Goal: Task Accomplishment & Management: Use online tool/utility

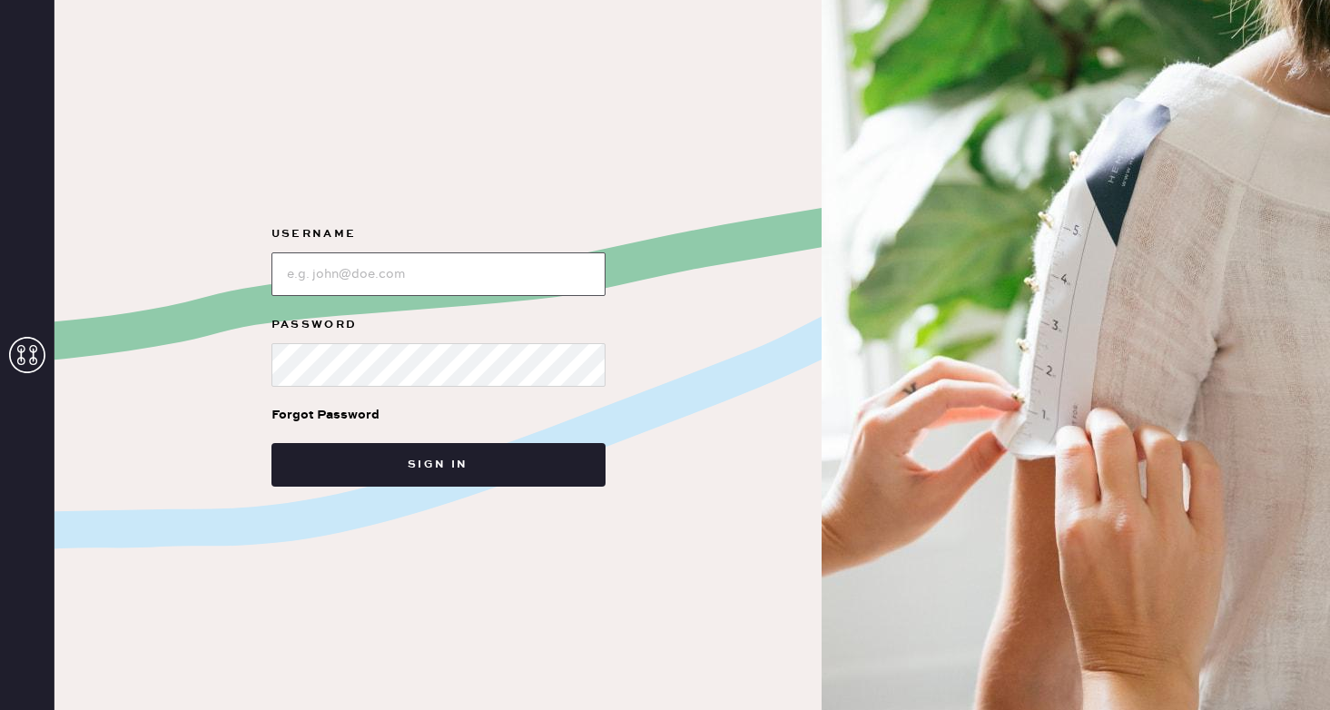
click at [381, 275] on input "loginName" at bounding box center [438, 274] width 334 height 44
type input "reformationsoho"
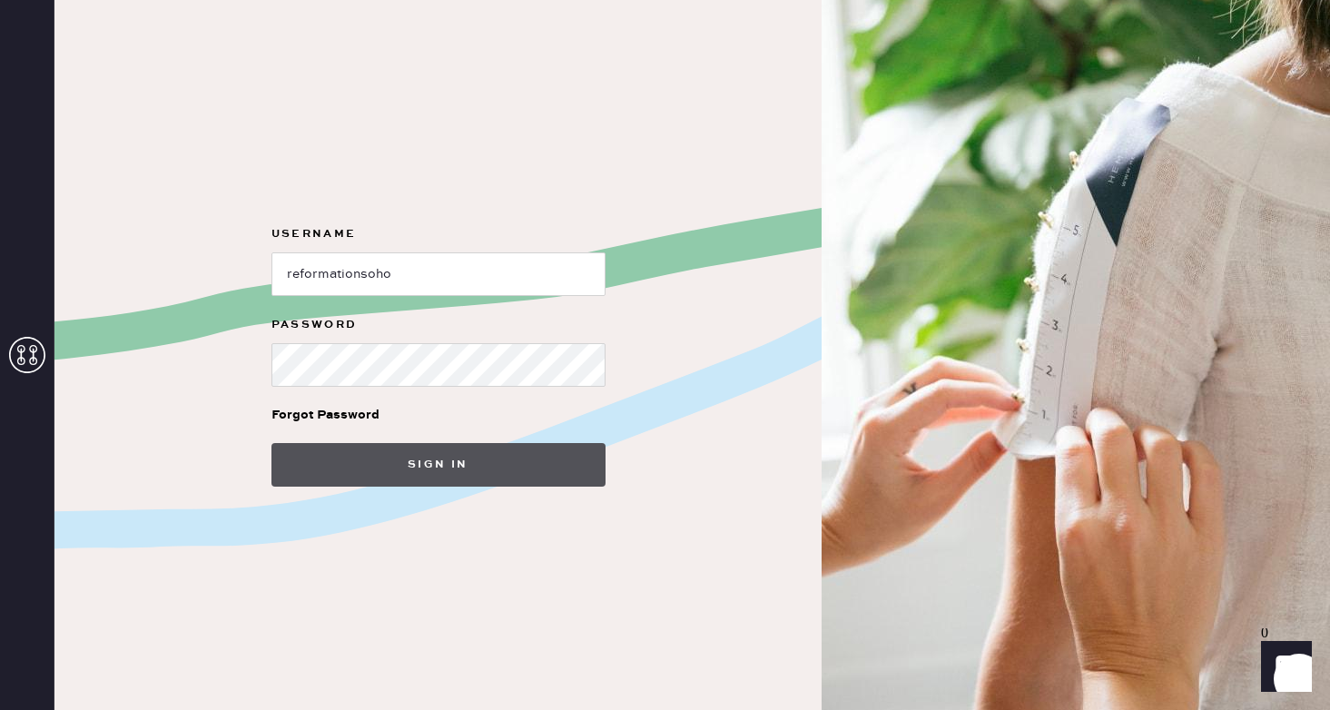
click at [389, 464] on button "Sign in" at bounding box center [438, 465] width 334 height 44
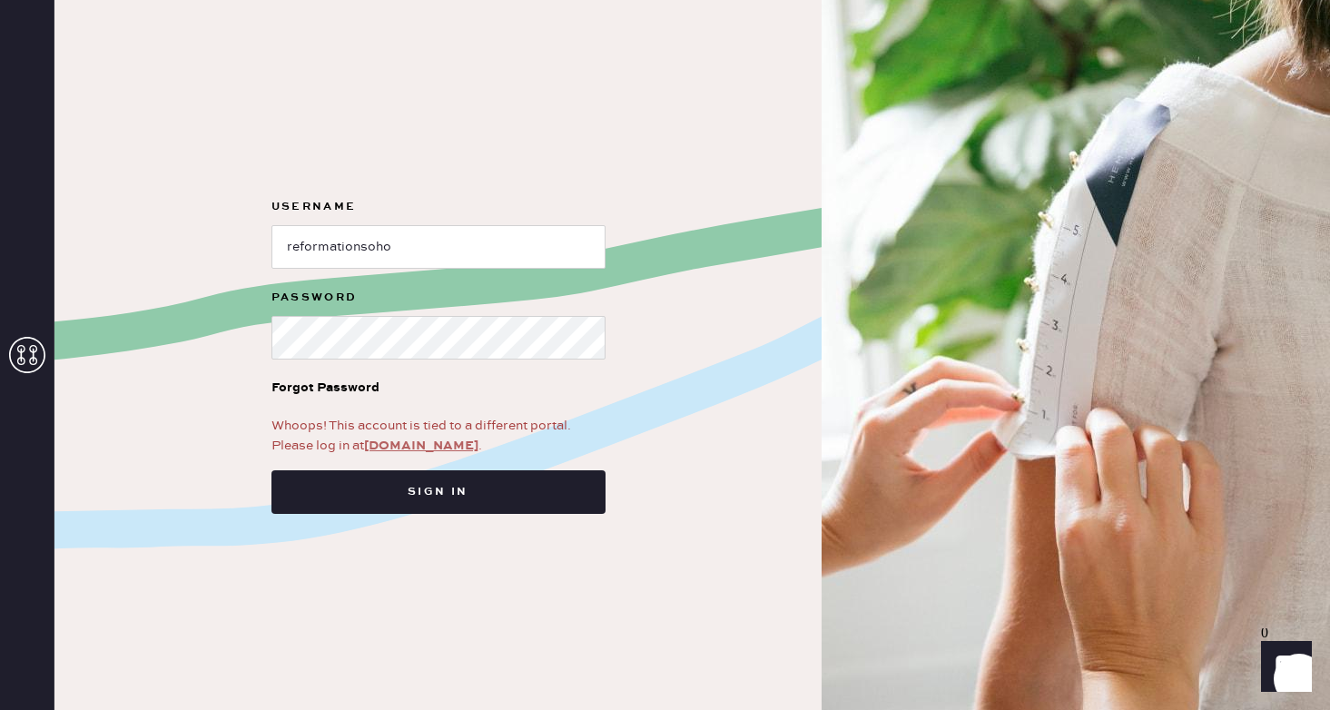
click at [401, 447] on link "[DOMAIN_NAME]" at bounding box center [421, 446] width 114 height 16
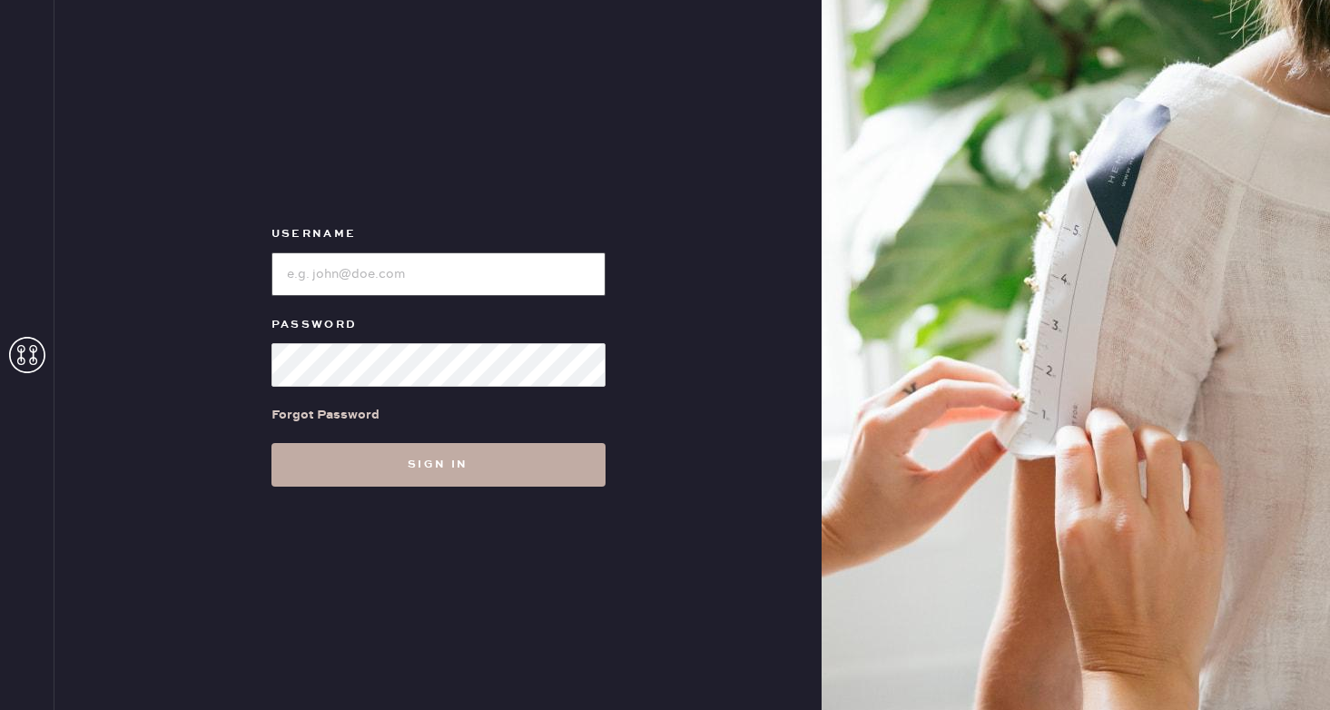
type input "reformationsoho"
click at [435, 465] on button "Sign in" at bounding box center [438, 465] width 334 height 44
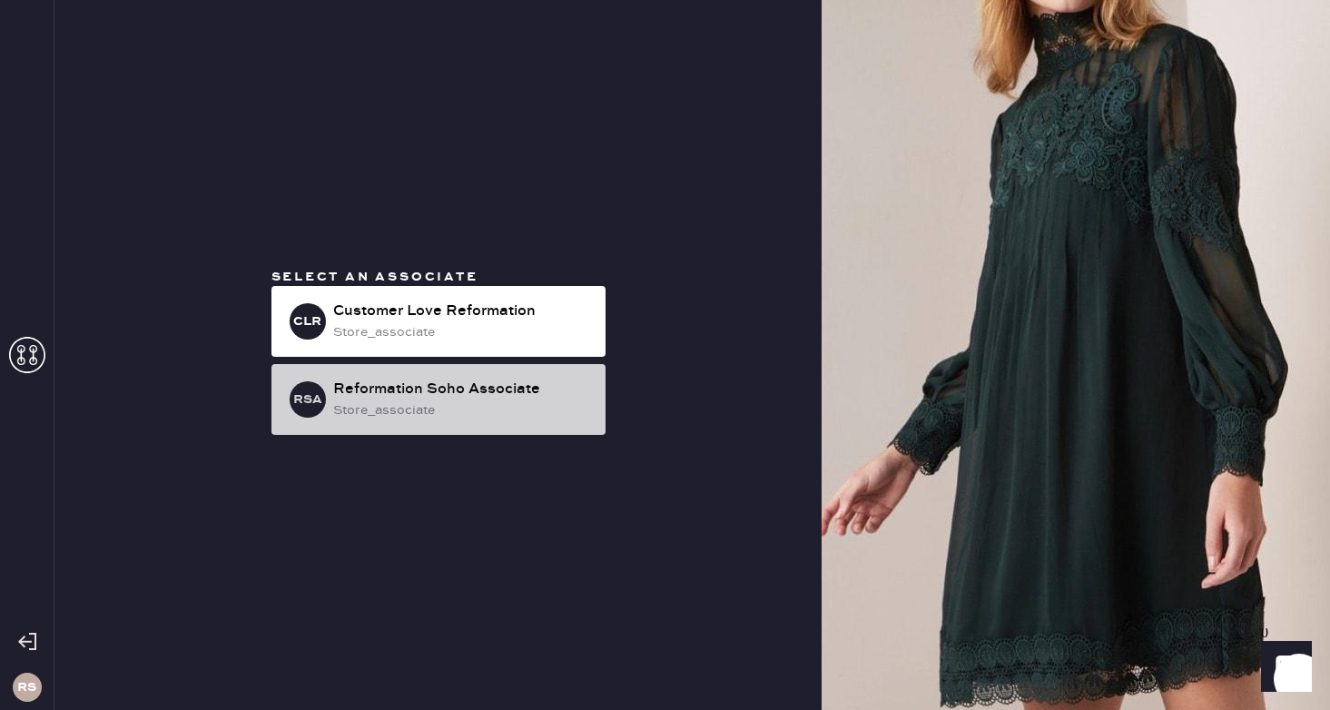
click at [452, 411] on div "store_associate" at bounding box center [462, 410] width 258 height 20
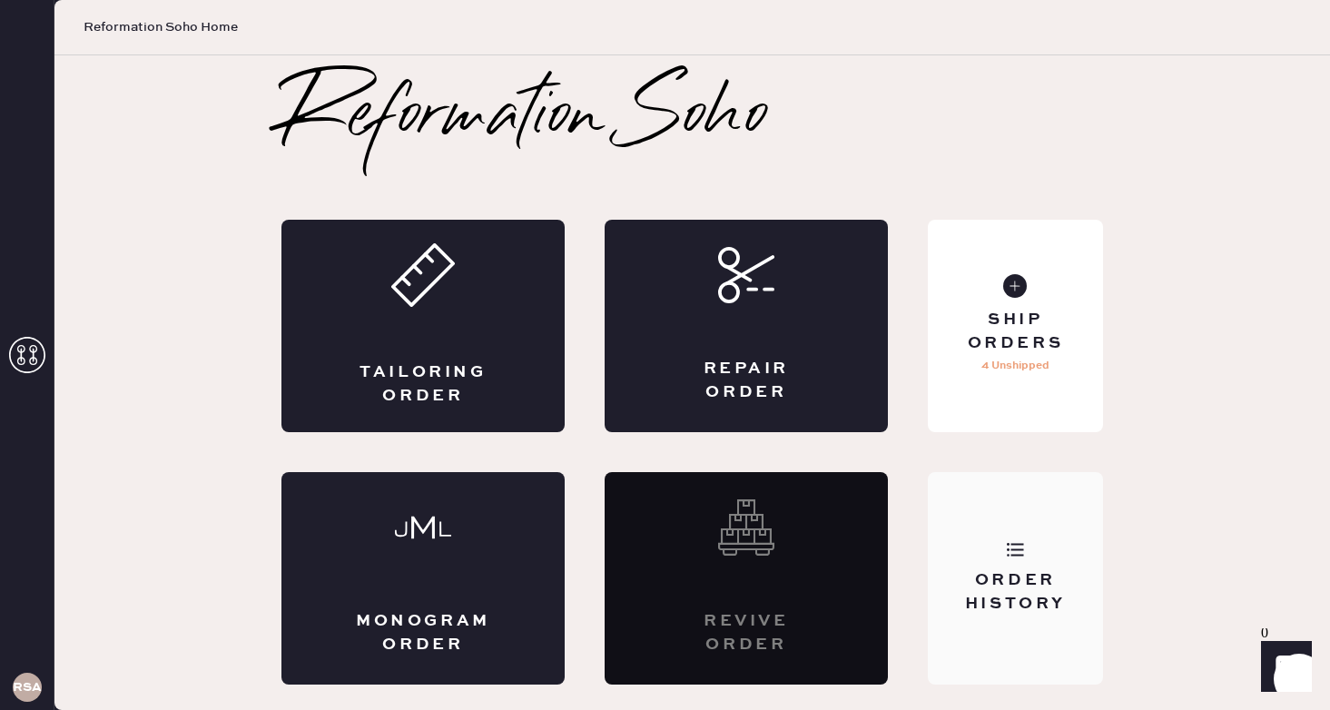
click at [1037, 558] on div "Order History" at bounding box center [1015, 578] width 175 height 212
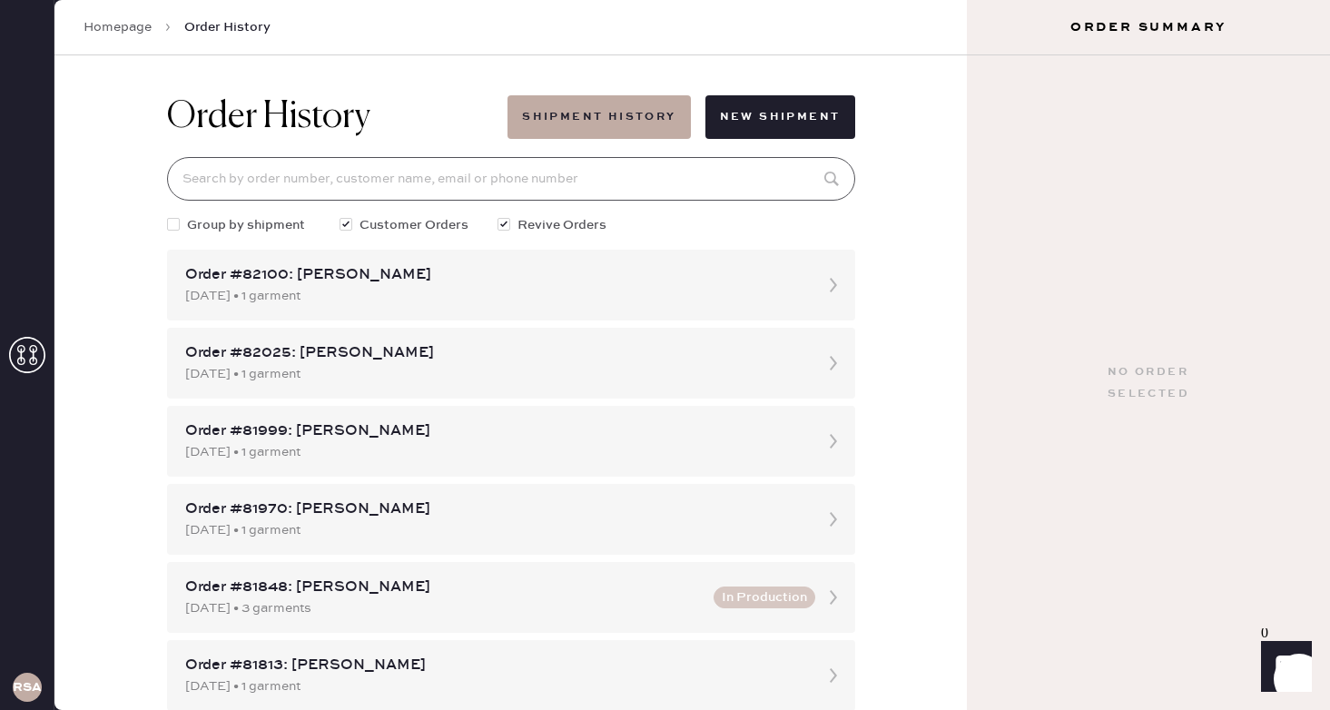
click at [652, 182] on input at bounding box center [511, 179] width 688 height 44
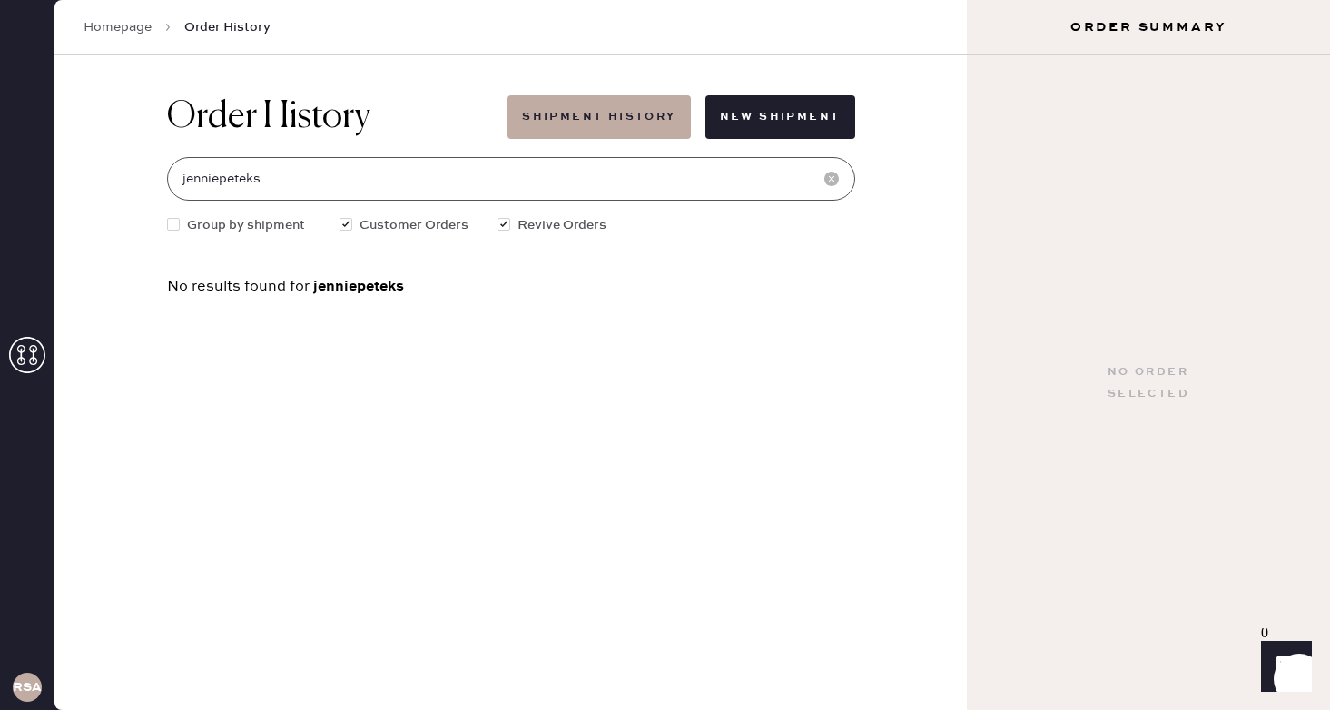
type input "jenniepeteks"
